Goal: Task Accomplishment & Management: Use online tool/utility

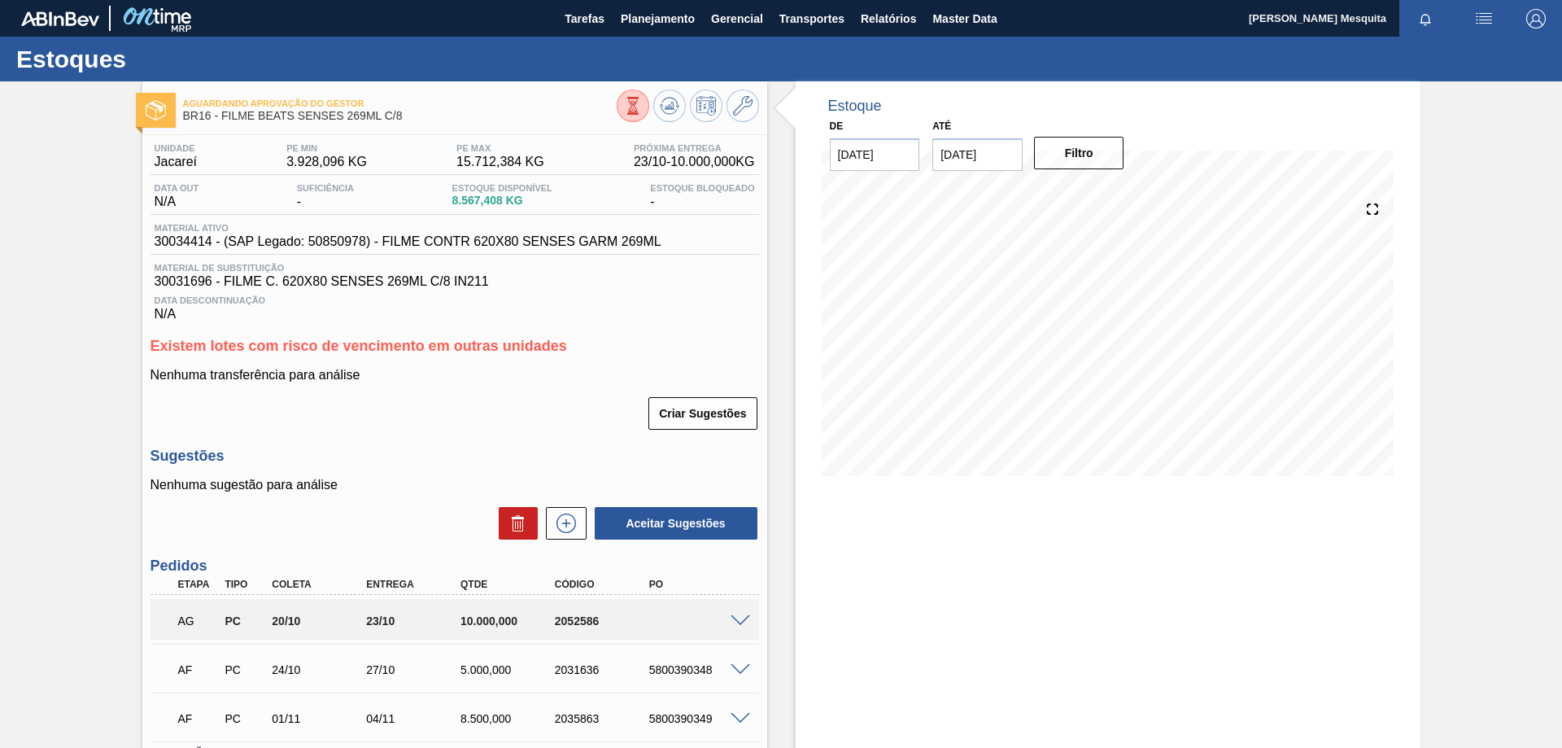
scroll to position [127, 0]
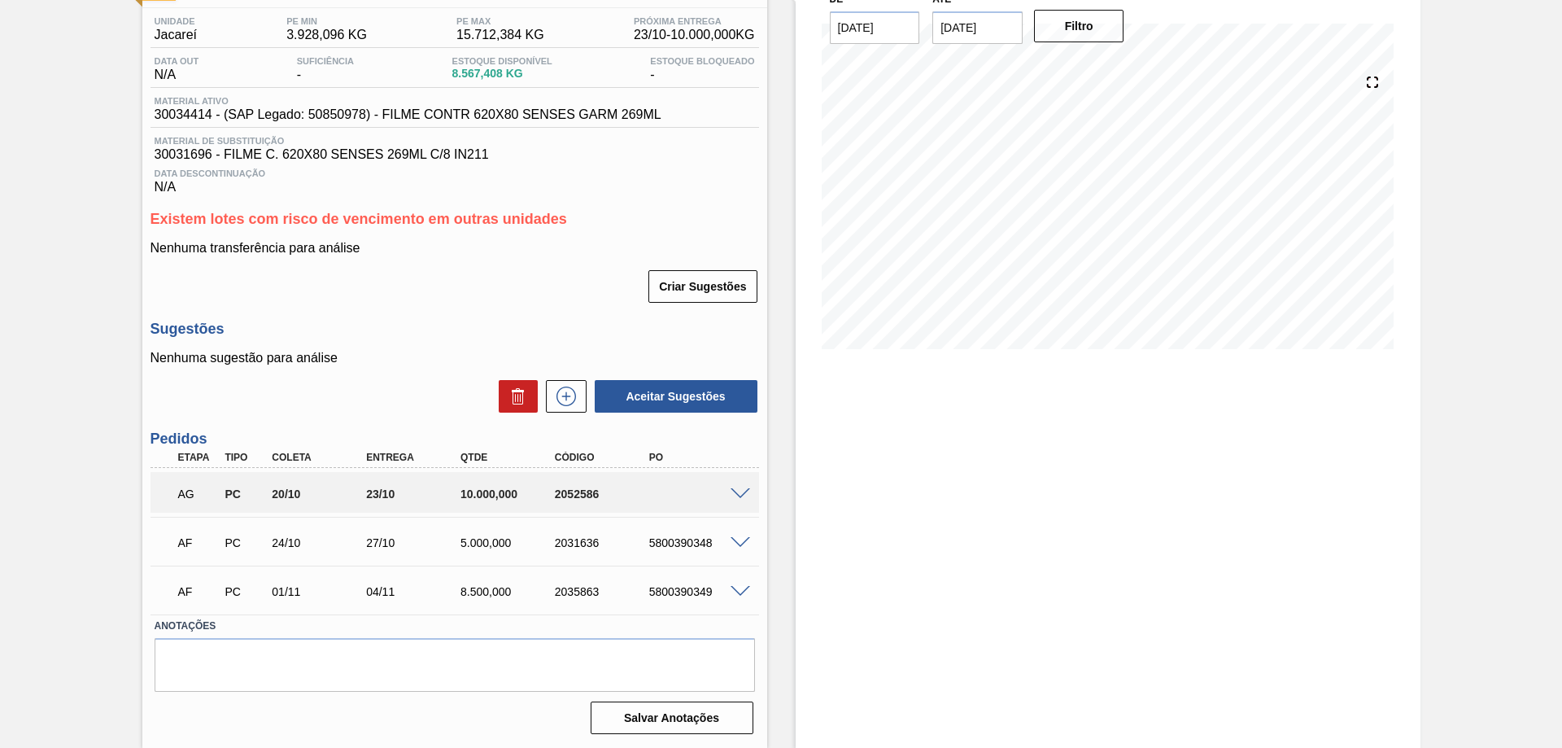
click at [737, 492] on span at bounding box center [740, 494] width 20 height 12
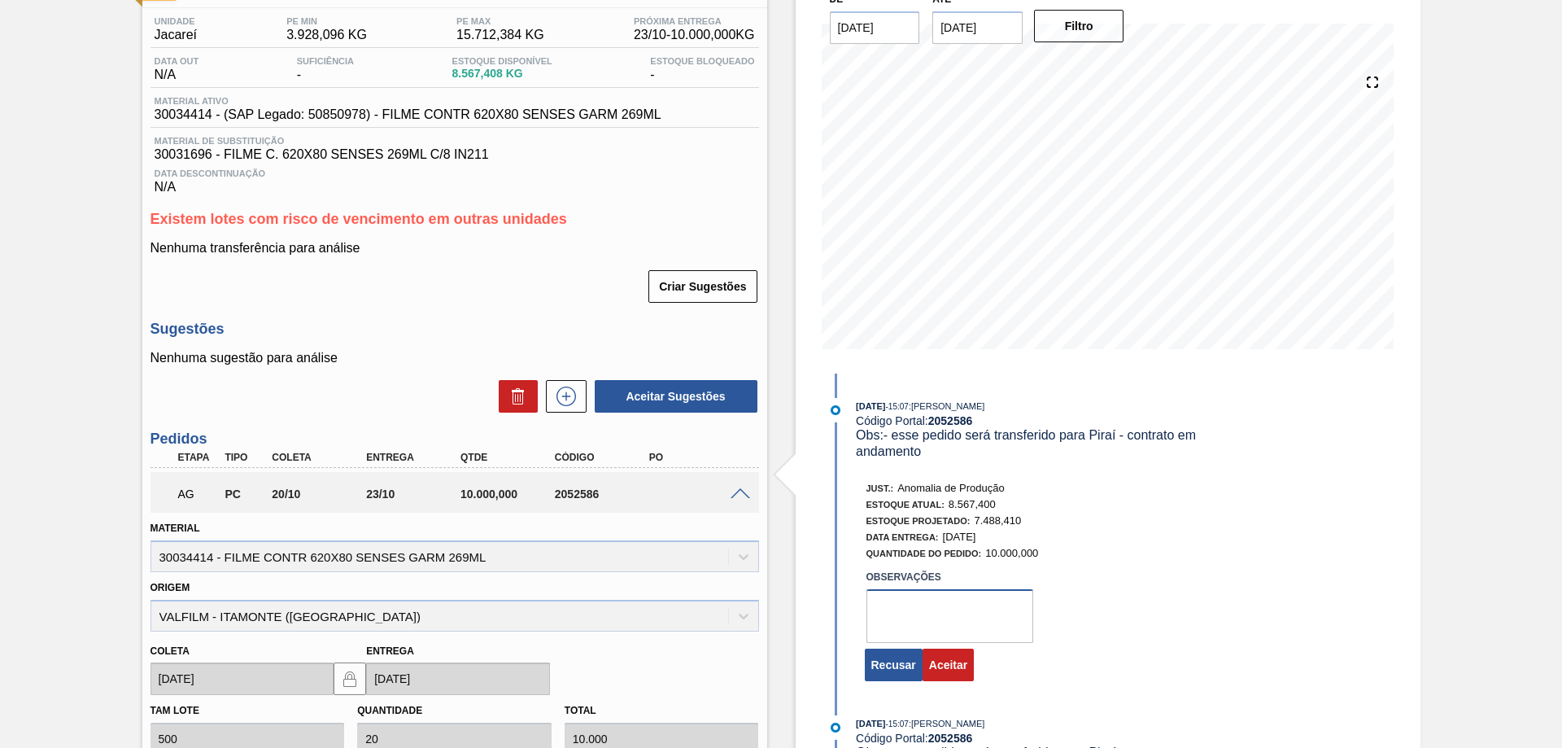
click at [919, 607] on textarea at bounding box center [949, 616] width 167 height 54
type textarea "Dispersão demanda Beats"
click at [944, 657] on button "Aceitar" at bounding box center [947, 664] width 51 height 33
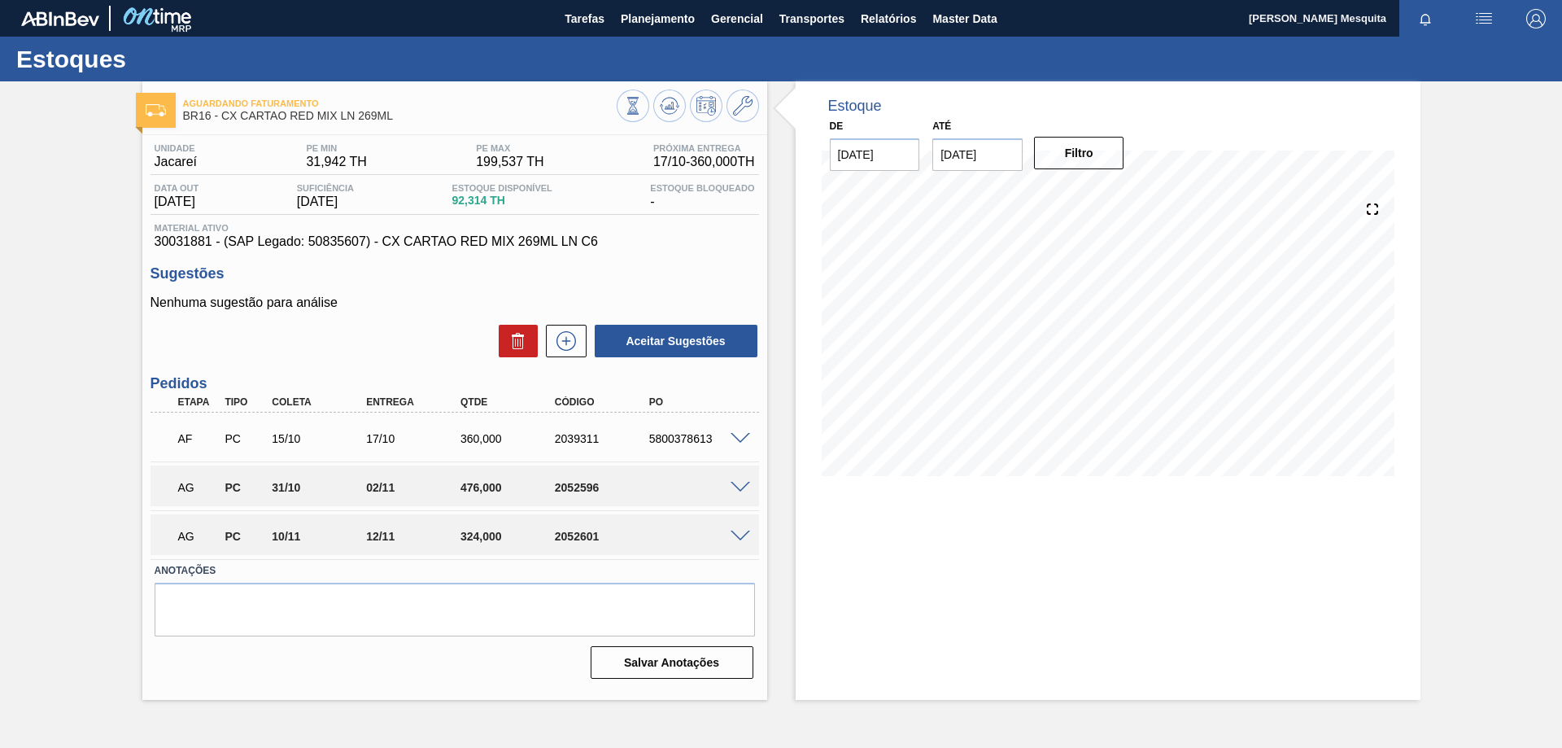
click at [737, 482] on span at bounding box center [740, 488] width 20 height 12
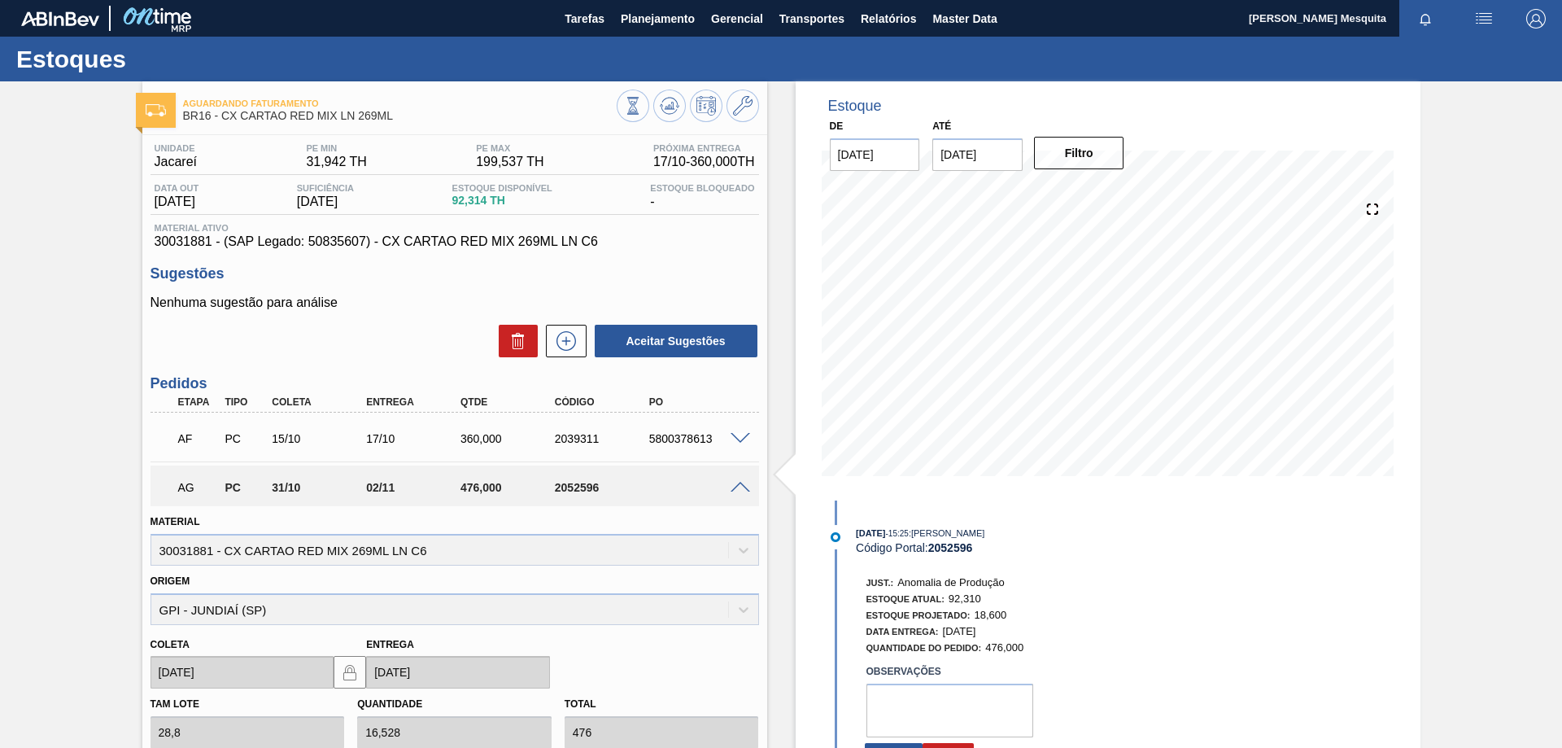
scroll to position [244, 0]
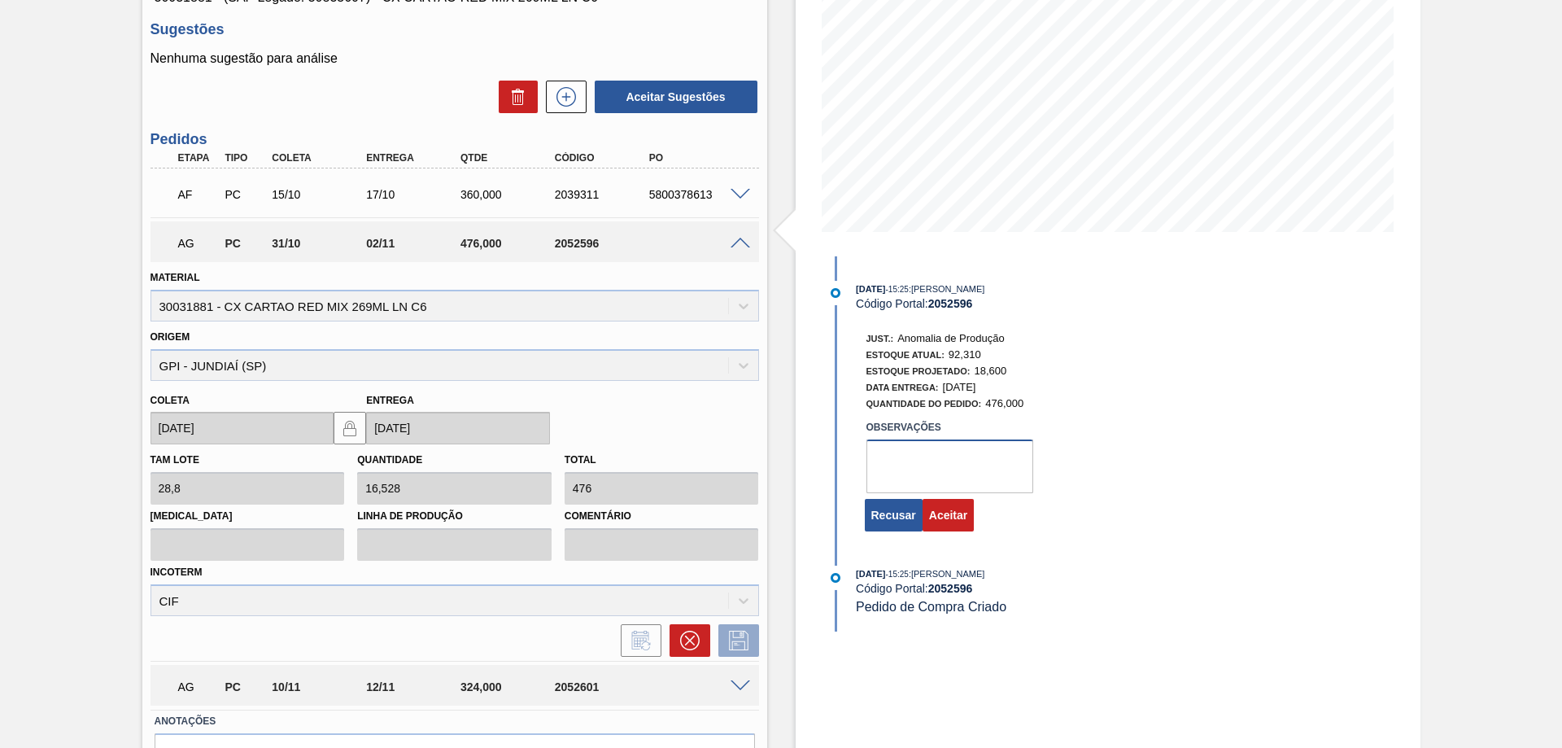
click at [928, 463] on textarea at bounding box center [949, 466] width 167 height 54
type textarea "Dispersão demanda Beats"
click at [946, 508] on button "Aceitar" at bounding box center [947, 515] width 51 height 33
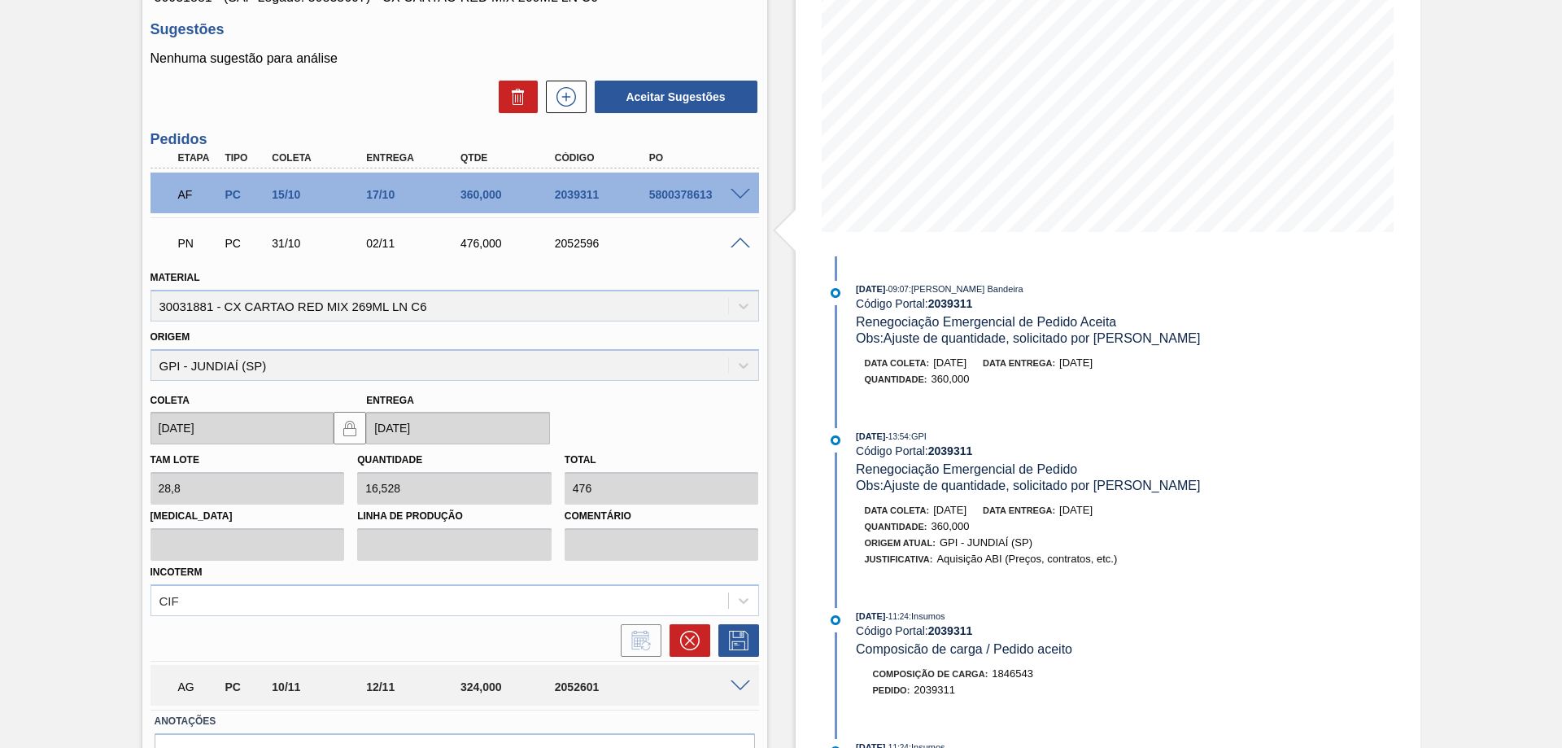
scroll to position [0, 0]
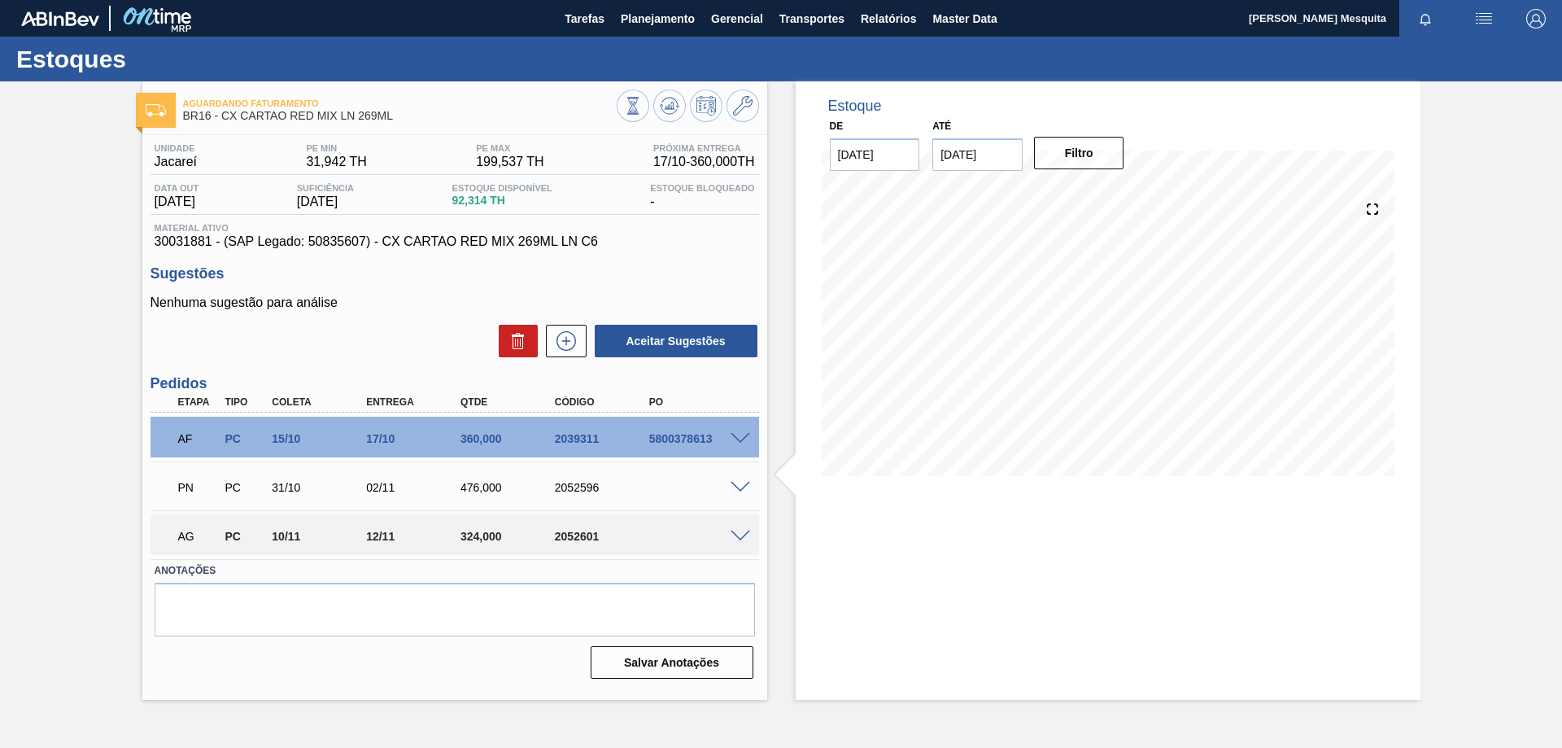
click at [740, 437] on span at bounding box center [740, 439] width 20 height 12
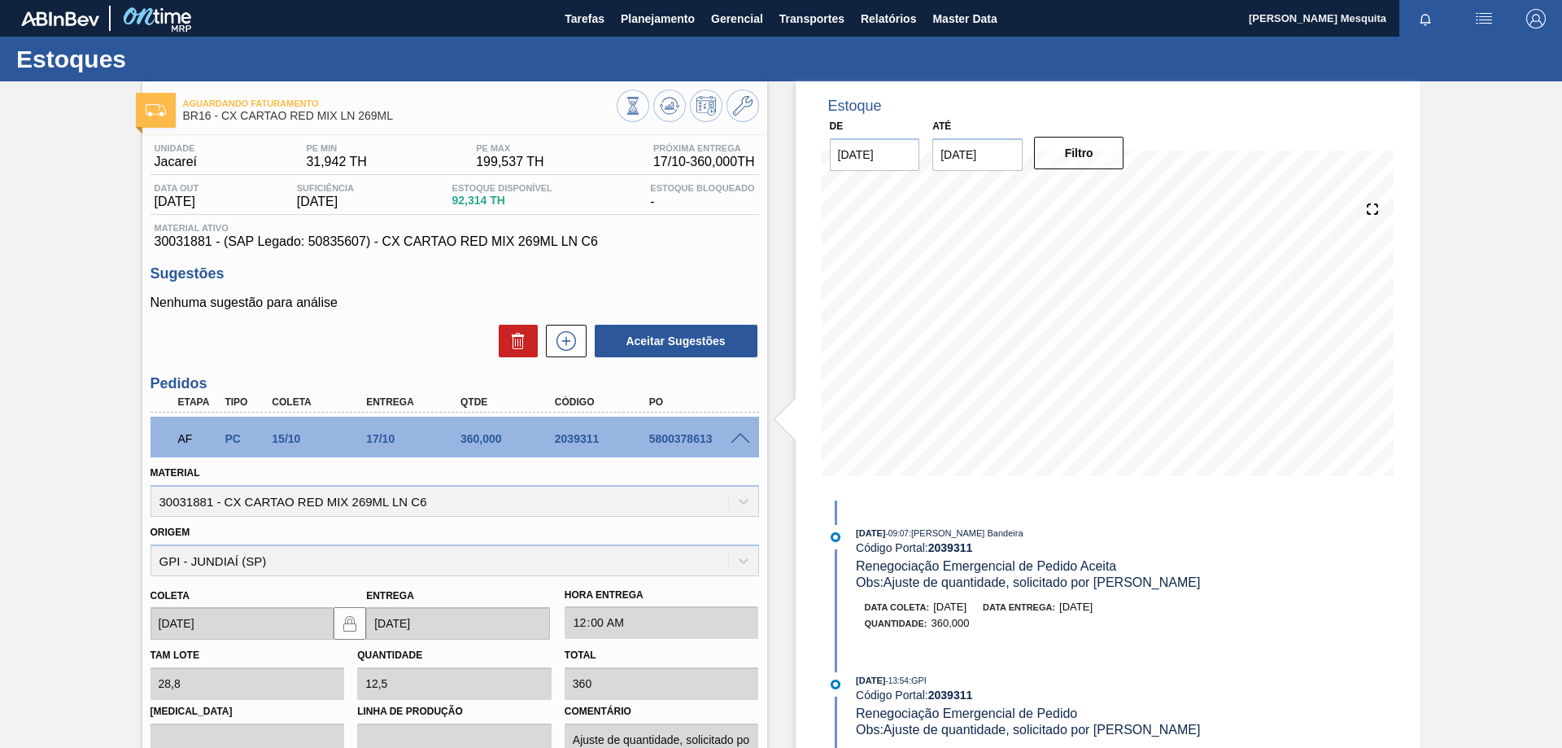
click at [736, 439] on span at bounding box center [740, 439] width 20 height 12
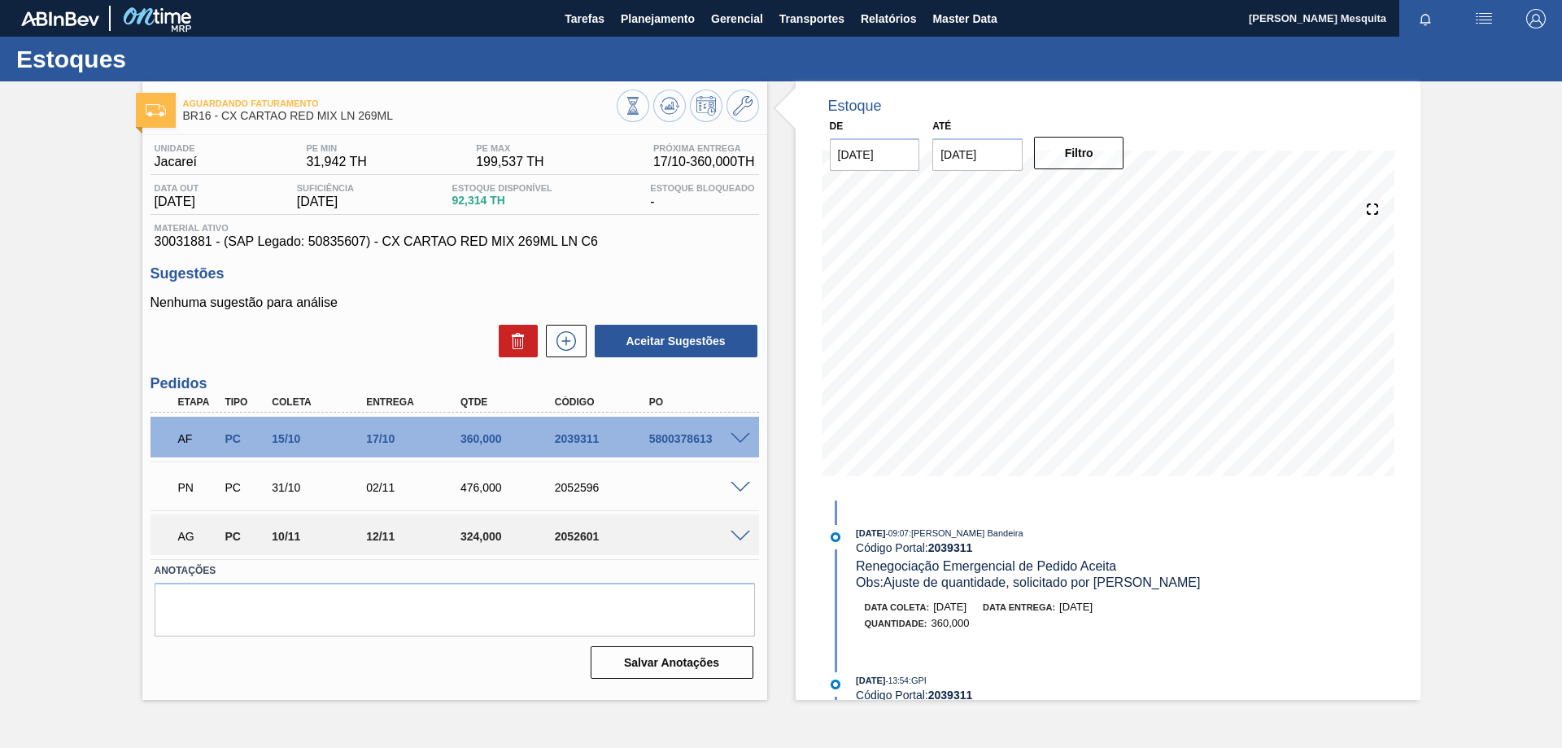
click at [728, 534] on div at bounding box center [742, 535] width 33 height 12
click at [737, 535] on span at bounding box center [740, 536] width 20 height 12
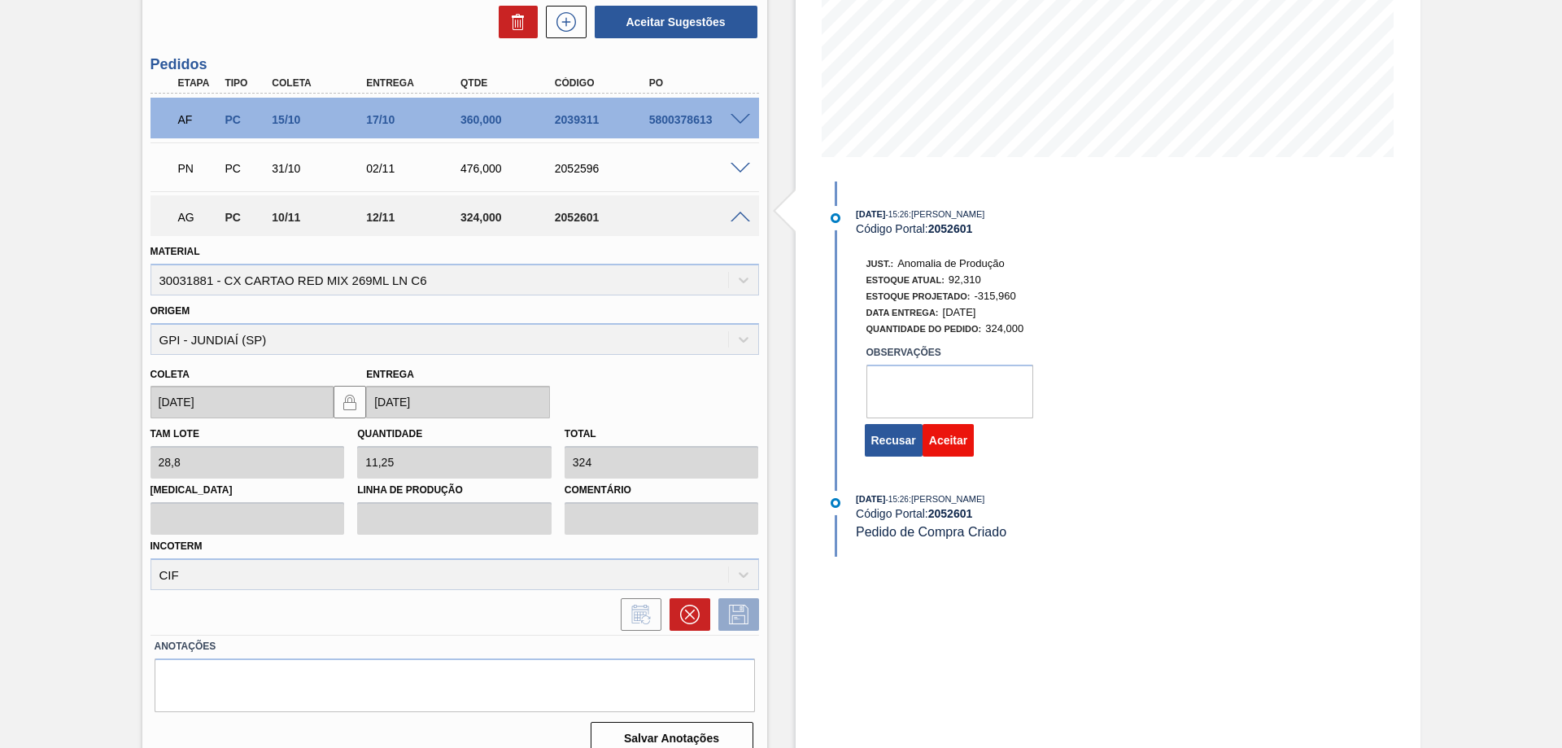
scroll to position [325, 0]
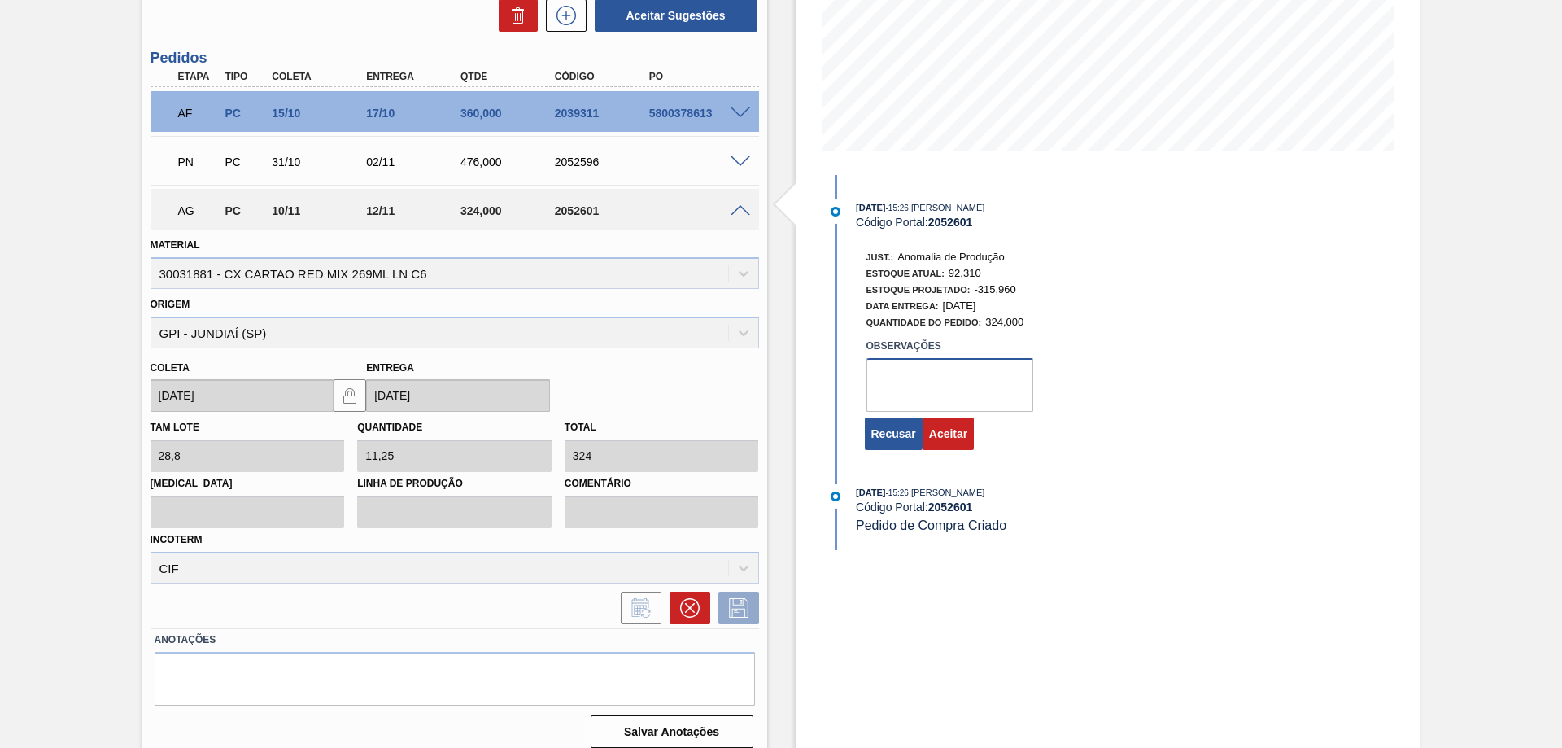
click at [946, 379] on textarea at bounding box center [949, 385] width 167 height 54
type textarea "Dispersão demanda Beats"
click at [941, 435] on button "Aceitar" at bounding box center [947, 433] width 51 height 33
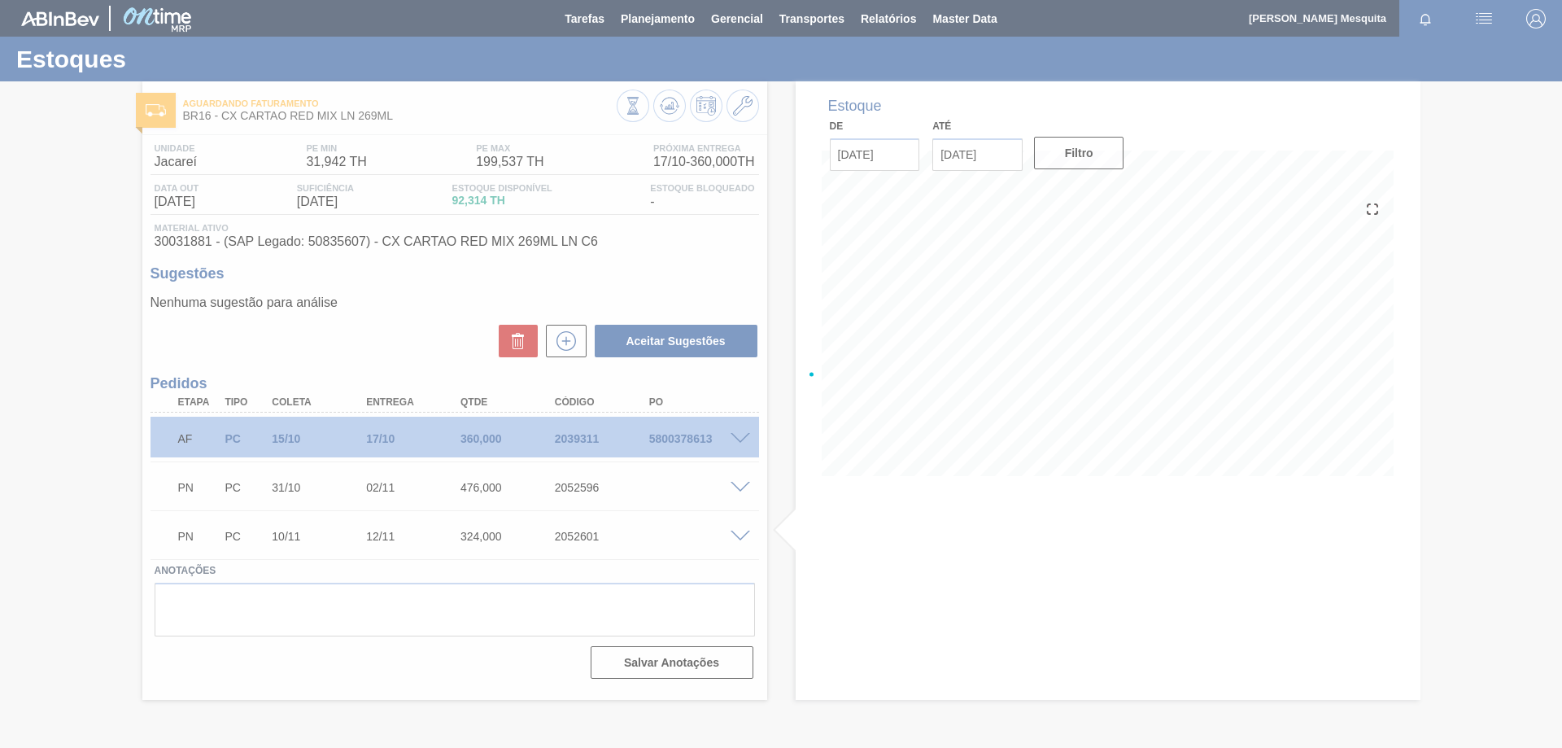
scroll to position [0, 0]
